Goal: Transaction & Acquisition: Purchase product/service

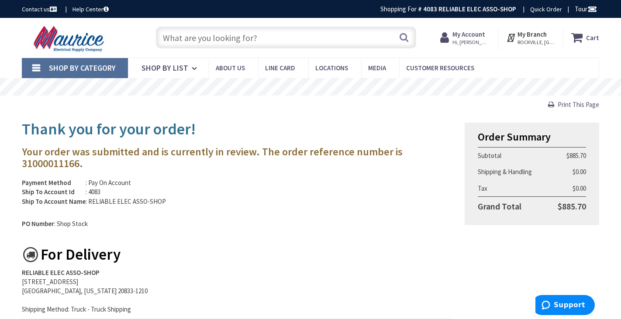
click at [175, 43] on input "text" at bounding box center [286, 38] width 260 height 22
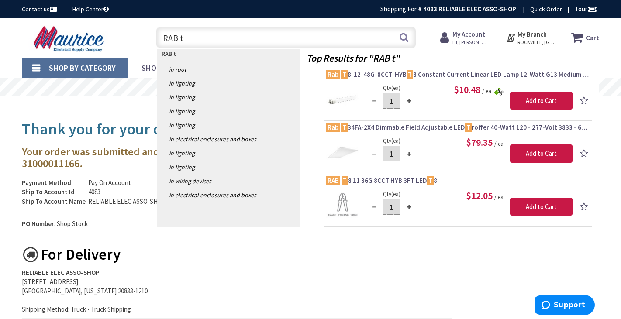
type input "RAB t"
click at [409, 100] on div at bounding box center [409, 101] width 10 height 10
type input "4"
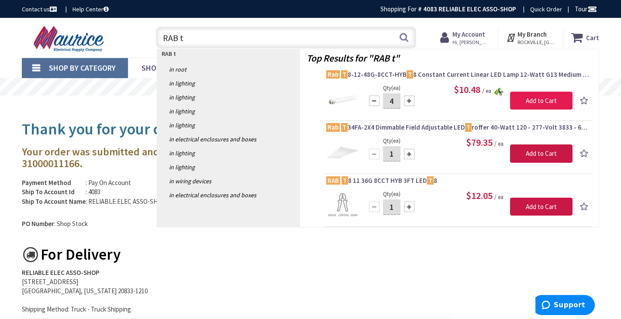
click at [529, 102] on input "Add to Cart" at bounding box center [541, 101] width 62 height 18
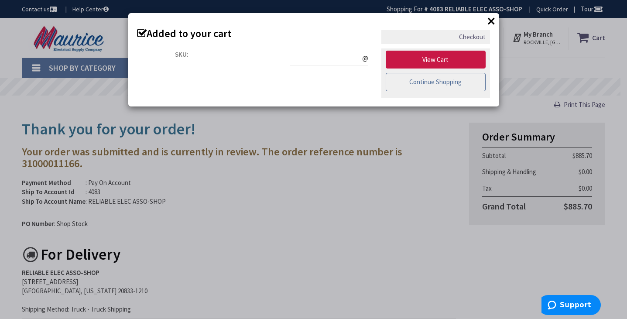
click at [460, 83] on link "Continue Shopping" at bounding box center [436, 82] width 100 height 18
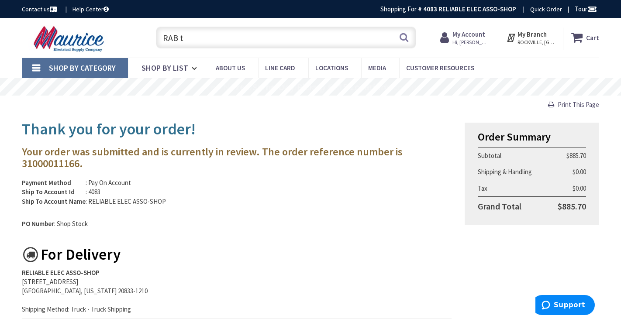
click at [190, 38] on input "RAB t" at bounding box center [286, 38] width 260 height 22
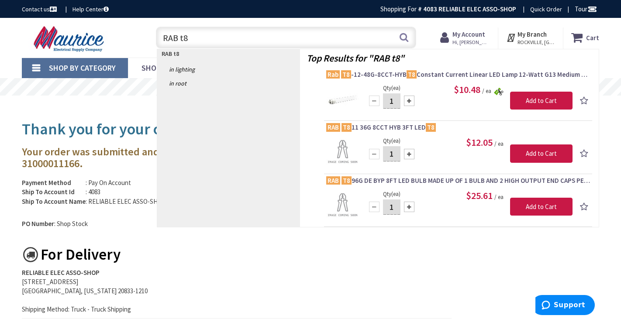
type input "RAB t8"
click at [409, 100] on div at bounding box center [409, 101] width 10 height 10
click at [408, 100] on div at bounding box center [409, 101] width 10 height 10
type input "4"
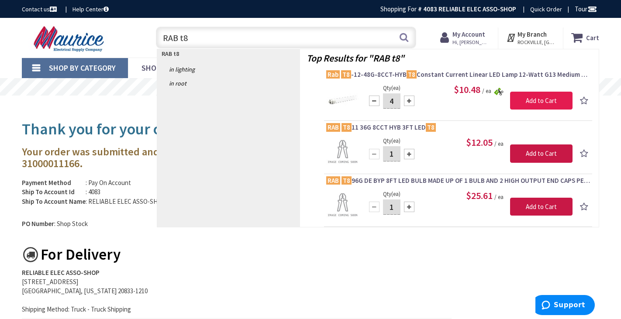
click at [529, 100] on input "Add to Cart" at bounding box center [541, 101] width 62 height 18
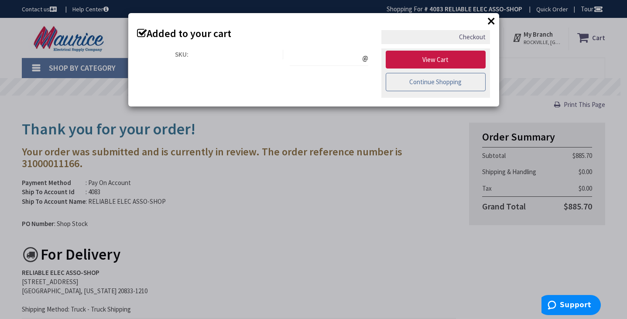
click at [431, 85] on link "Continue Shopping" at bounding box center [436, 82] width 100 height 18
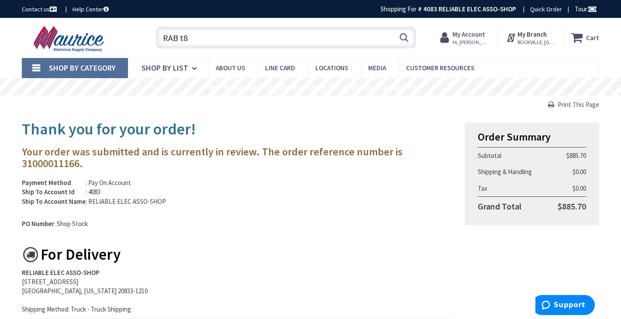
click at [204, 40] on input "RAB t8" at bounding box center [286, 38] width 260 height 22
click at [404, 38] on button "Search" at bounding box center [403, 38] width 11 height 20
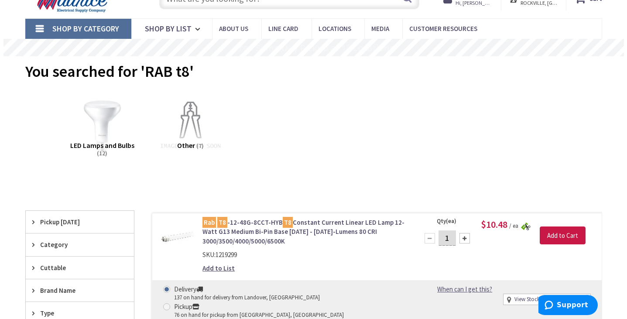
scroll to position [48, 0]
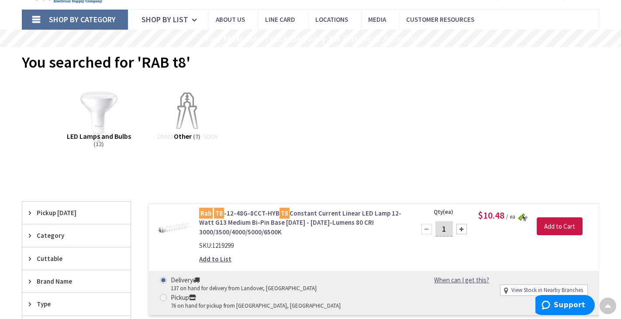
click at [462, 229] on div at bounding box center [461, 229] width 10 height 10
type input "4"
click at [571, 225] on input "Add to Cart" at bounding box center [560, 226] width 46 height 18
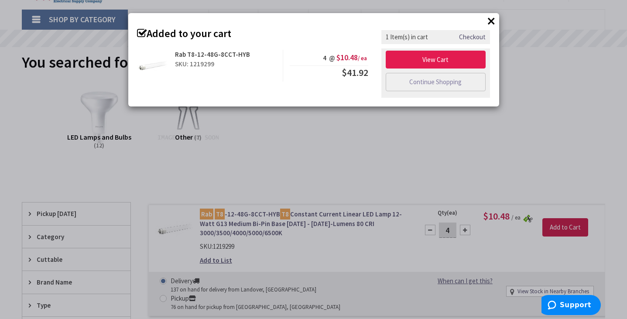
click at [437, 61] on link "View Cart" at bounding box center [436, 60] width 100 height 18
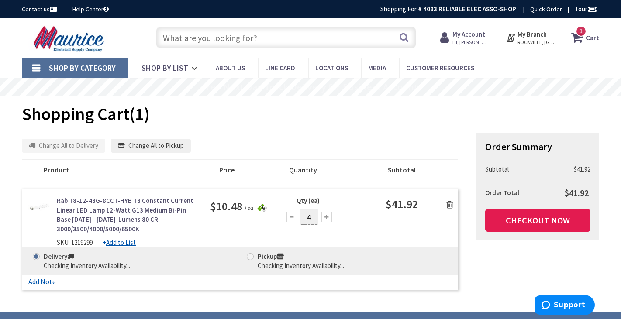
click at [533, 220] on link "Checkout Now" at bounding box center [537, 220] width 105 height 23
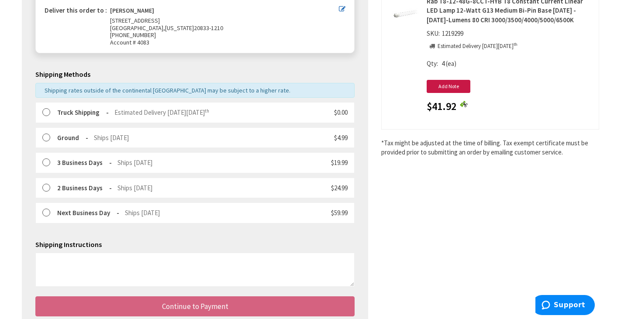
scroll to position [222, 0]
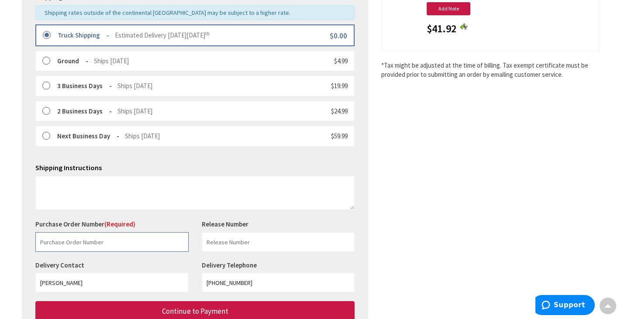
click at [58, 232] on input "text" at bounding box center [111, 242] width 153 height 20
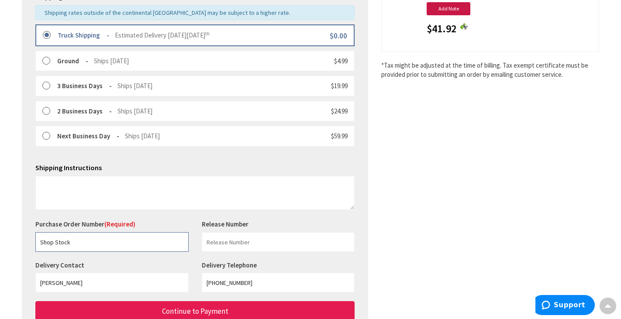
type input "Shop Stock"
click at [107, 303] on button "Continue to Payment" at bounding box center [194, 311] width 319 height 21
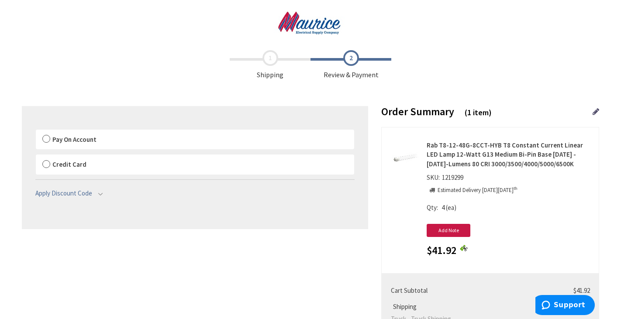
click at [46, 139] on label "Pay On Account" at bounding box center [195, 140] width 318 height 20
click at [36, 131] on input "Pay On Account" at bounding box center [36, 131] width 0 height 0
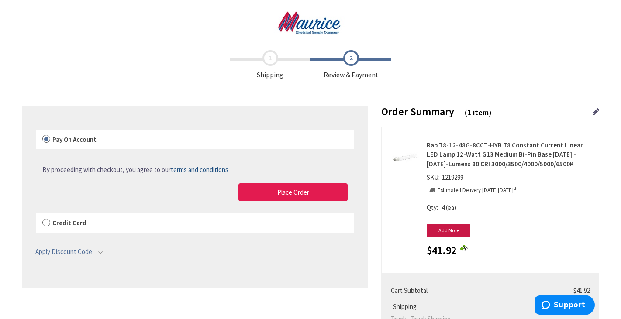
click at [270, 194] on button "Place Order" at bounding box center [292, 192] width 109 height 18
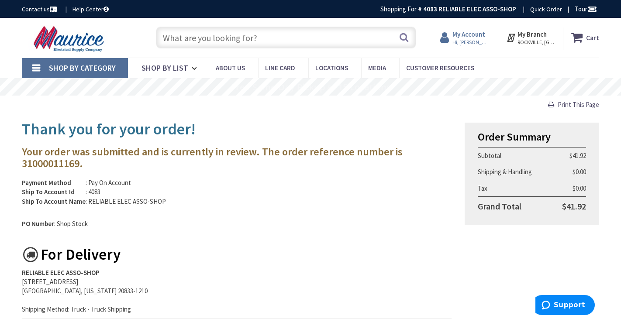
click at [465, 37] on strong "My Account" at bounding box center [468, 34] width 33 height 8
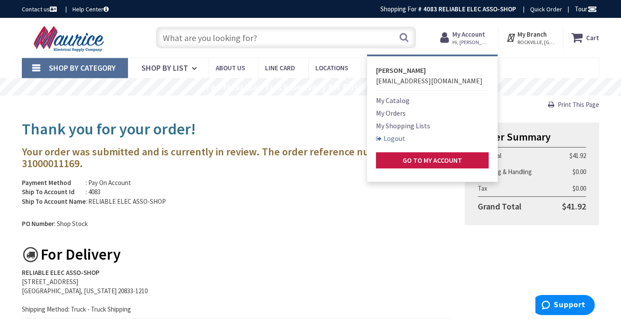
click at [396, 139] on link "Logout" at bounding box center [390, 138] width 29 height 10
